Goal: Information Seeking & Learning: Learn about a topic

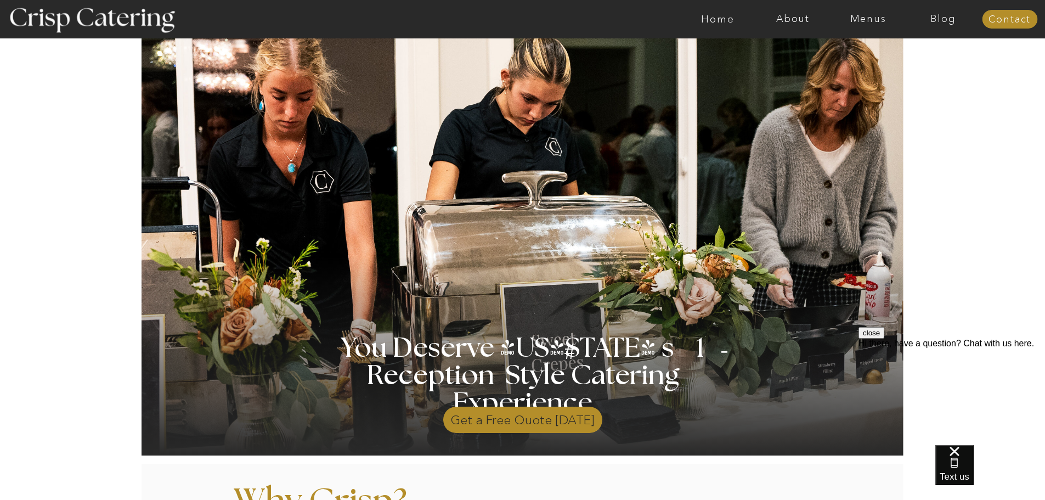
click at [544, 420] on p "Get a Free Quote Today" at bounding box center [522, 417] width 159 height 32
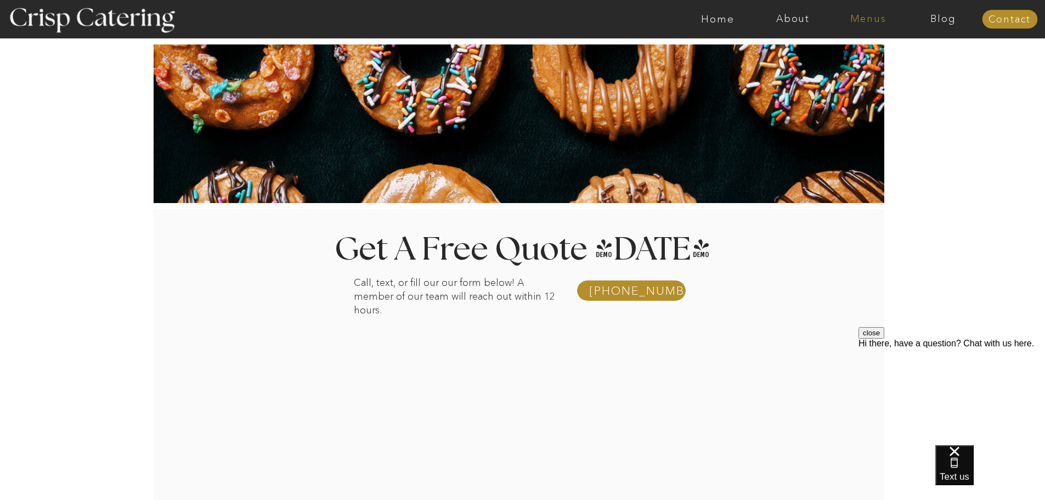
click at [857, 20] on nav "Menus" at bounding box center [868, 19] width 75 height 11
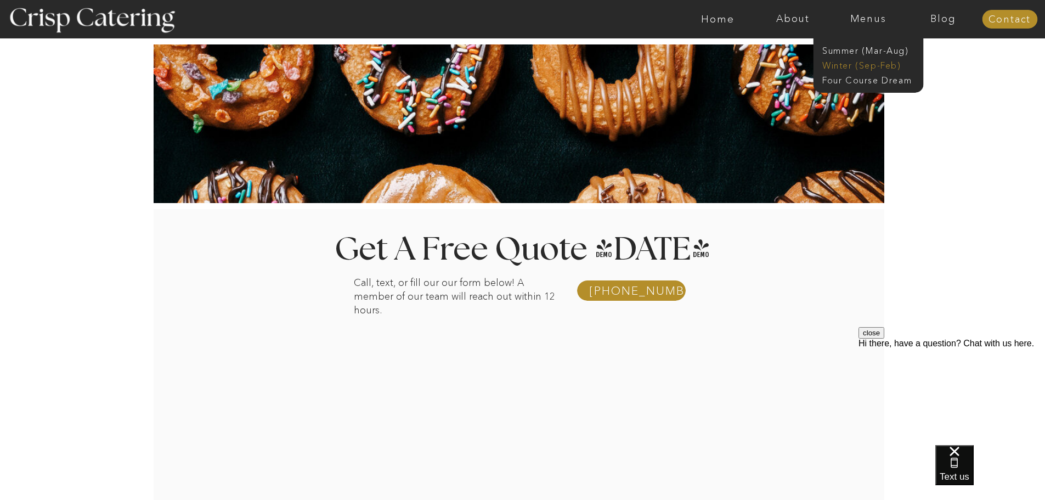
click at [871, 66] on nav "Winter (Sep-Feb)" at bounding box center [868, 64] width 90 height 10
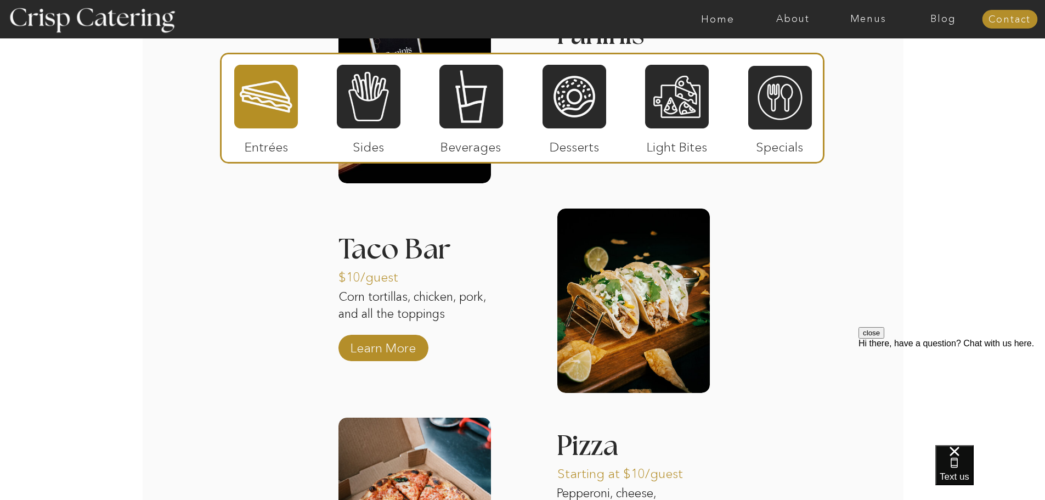
scroll to position [1537, 0]
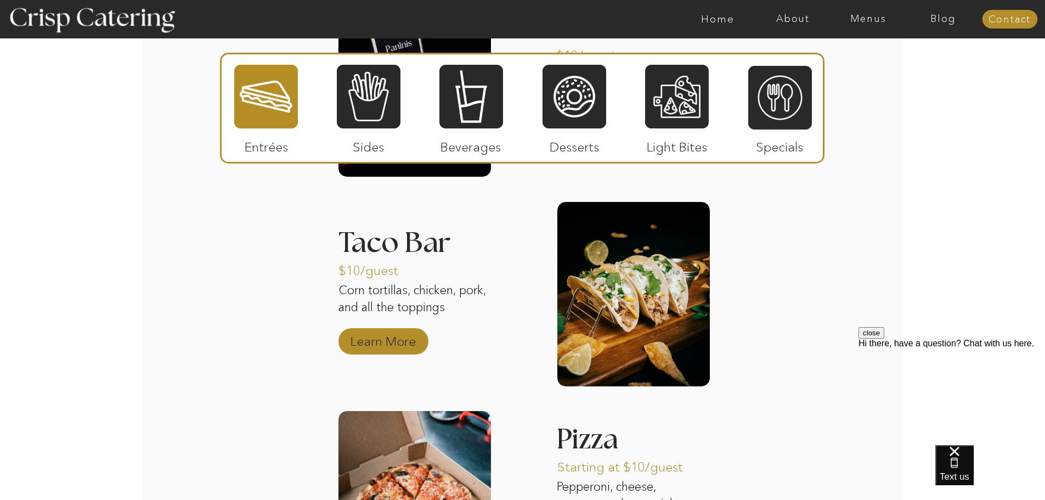
click at [413, 334] on p "Learn More" at bounding box center [383, 339] width 73 height 32
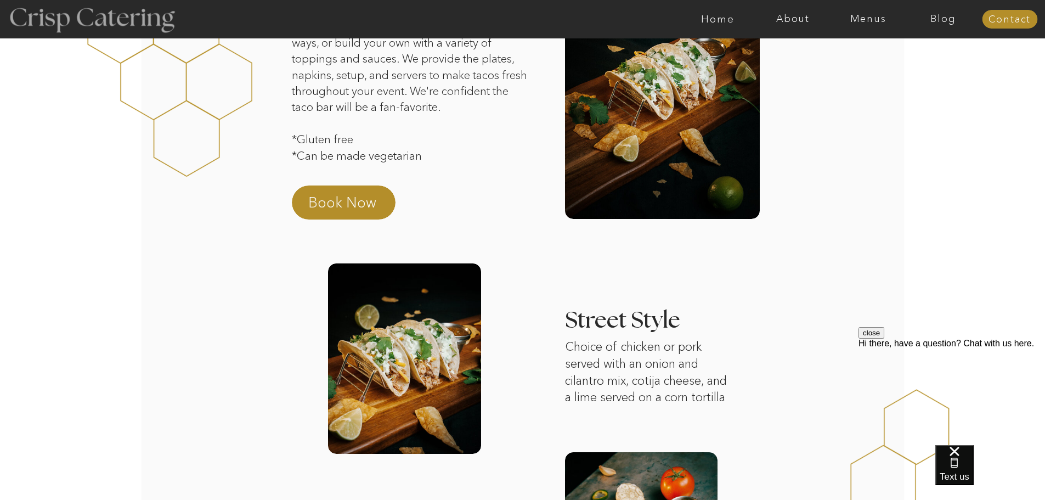
scroll to position [21, 0]
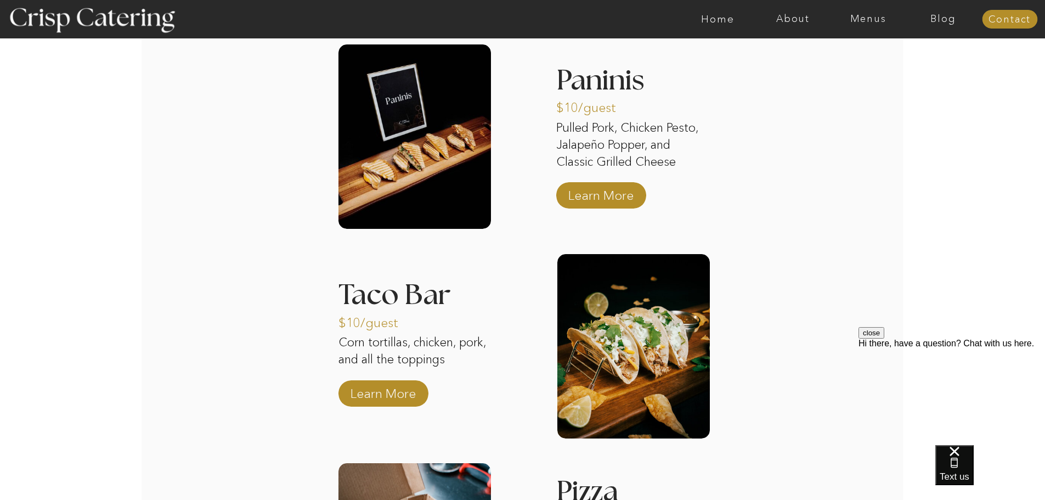
scroll to position [1537, 0]
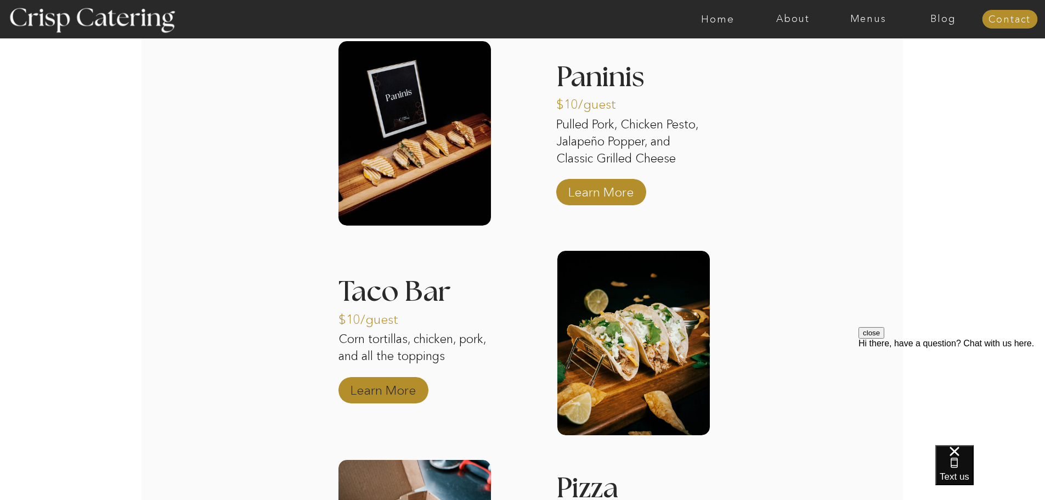
click at [404, 387] on p "Learn More" at bounding box center [383, 388] width 73 height 32
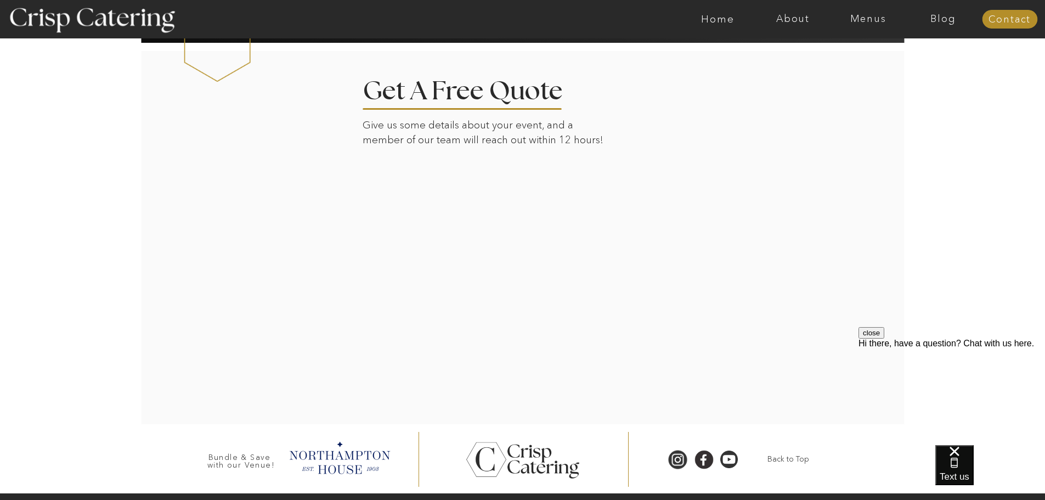
scroll to position [1152, 0]
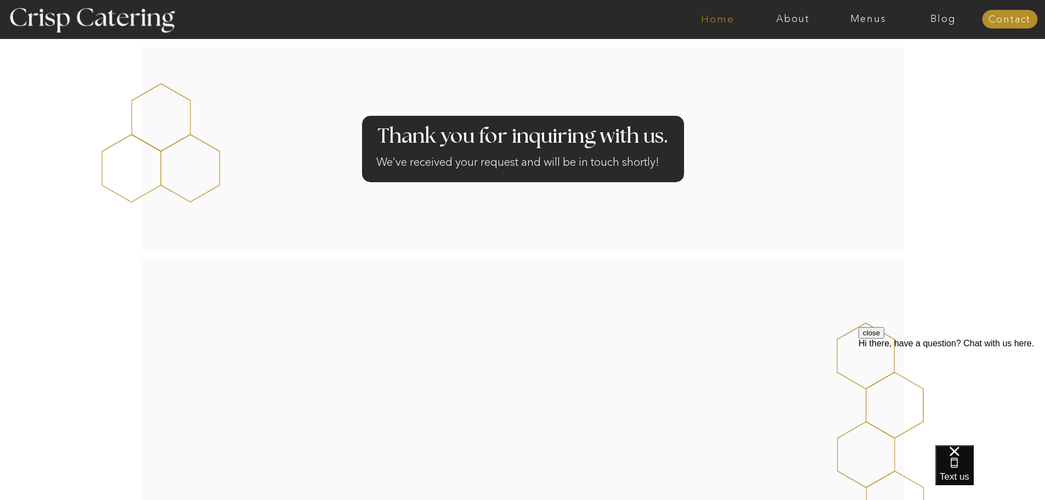
click at [710, 23] on nav "Home" at bounding box center [718, 19] width 75 height 11
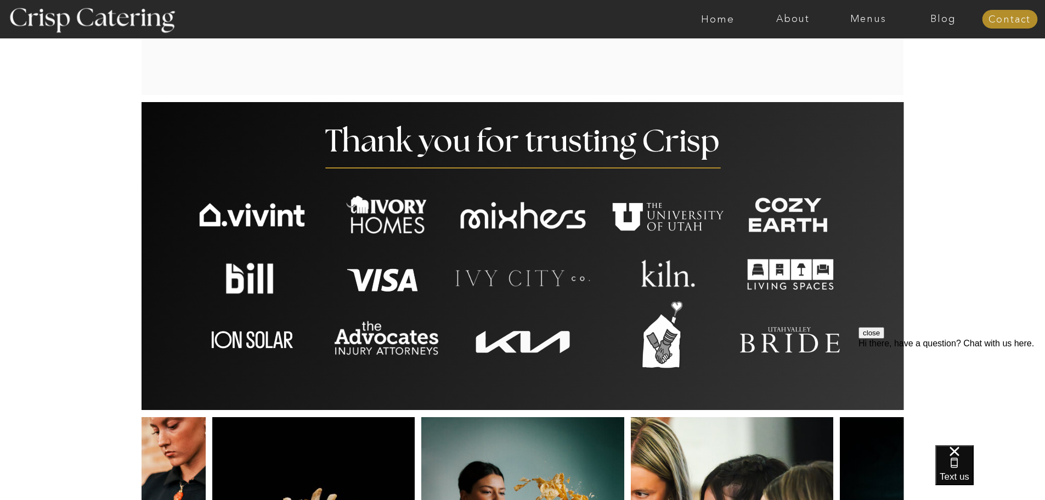
scroll to position [1811, 0]
